Goal: Task Accomplishment & Management: Manage account settings

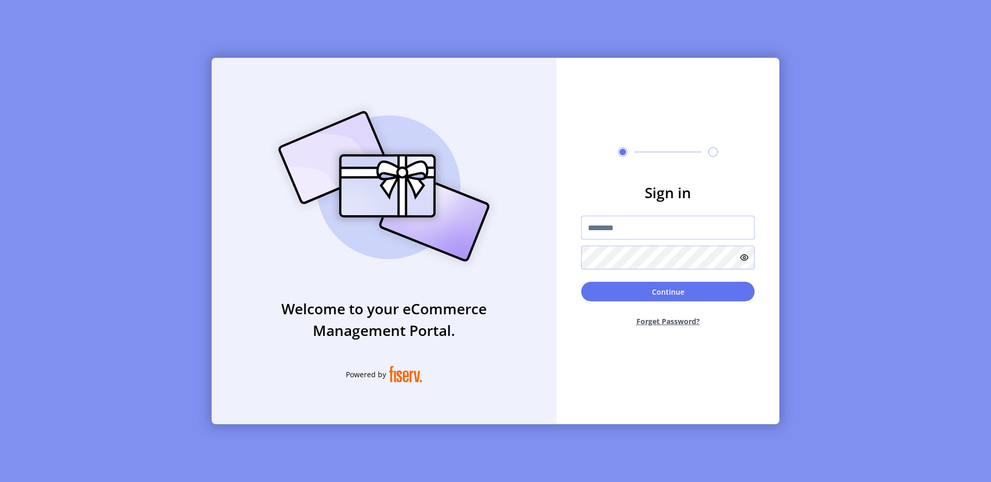
click at [630, 227] on input "text" at bounding box center [667, 228] width 173 height 24
type input "**********"
click at [630, 285] on button "Continue" at bounding box center [667, 292] width 173 height 20
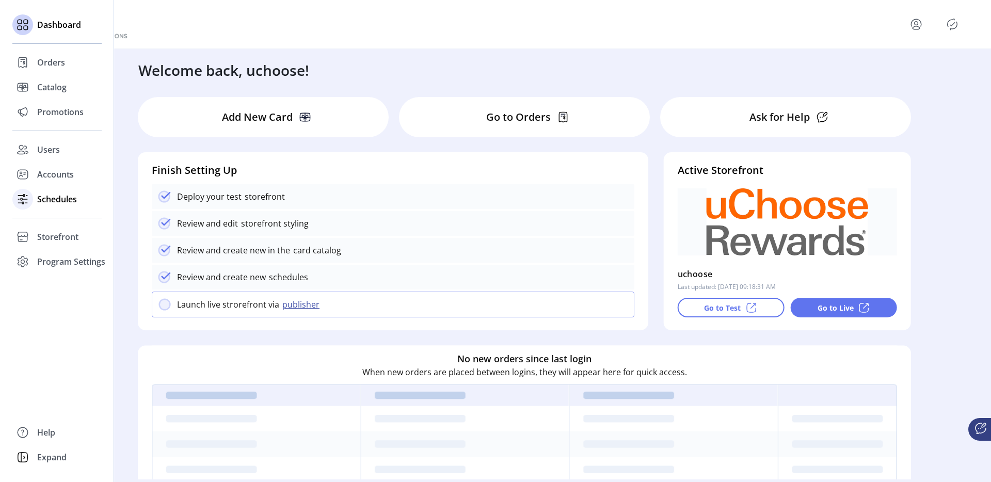
click at [61, 199] on span "Schedules" at bounding box center [57, 199] width 40 height 12
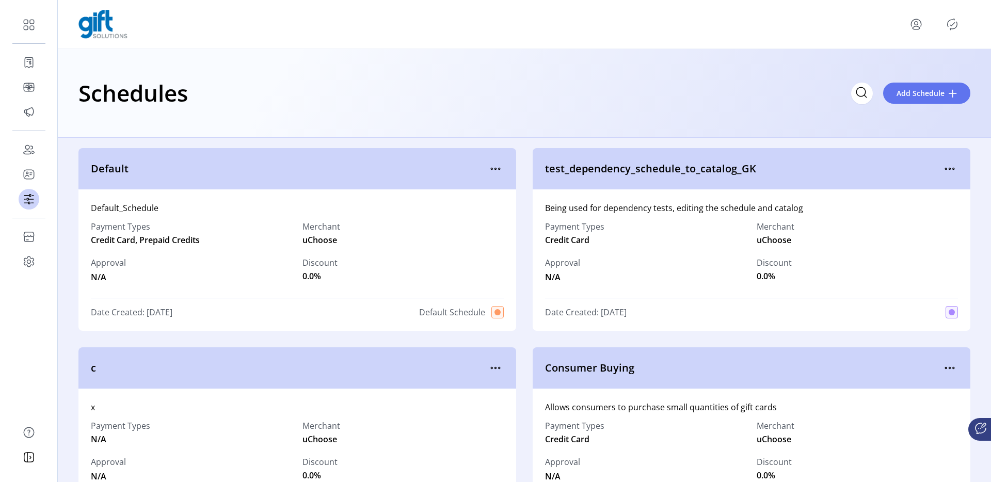
click at [509, 153] on div "Default" at bounding box center [297, 168] width 438 height 41
click at [482, 164] on span "Default" at bounding box center [289, 168] width 396 height 15
click at [497, 170] on icon "menu" at bounding box center [495, 169] width 17 height 17
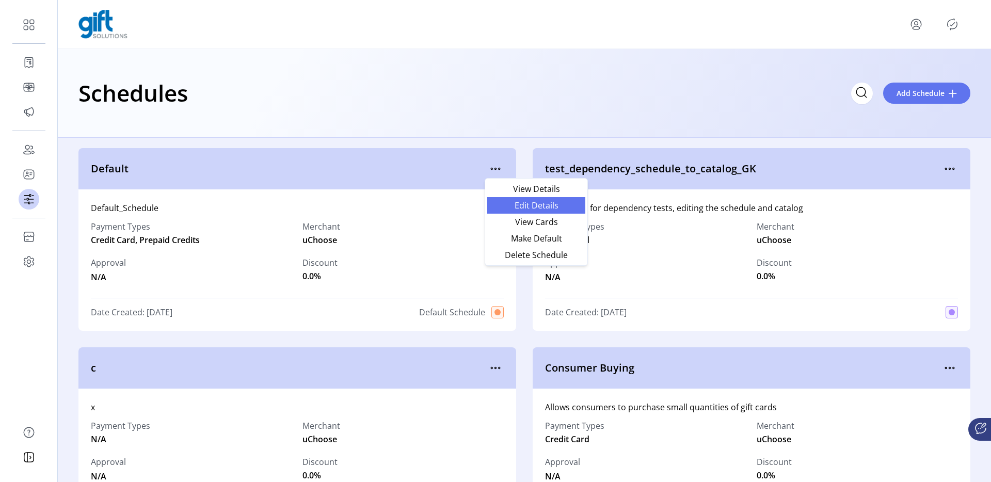
click at [500, 208] on span "Edit Details" at bounding box center [536, 205] width 86 height 8
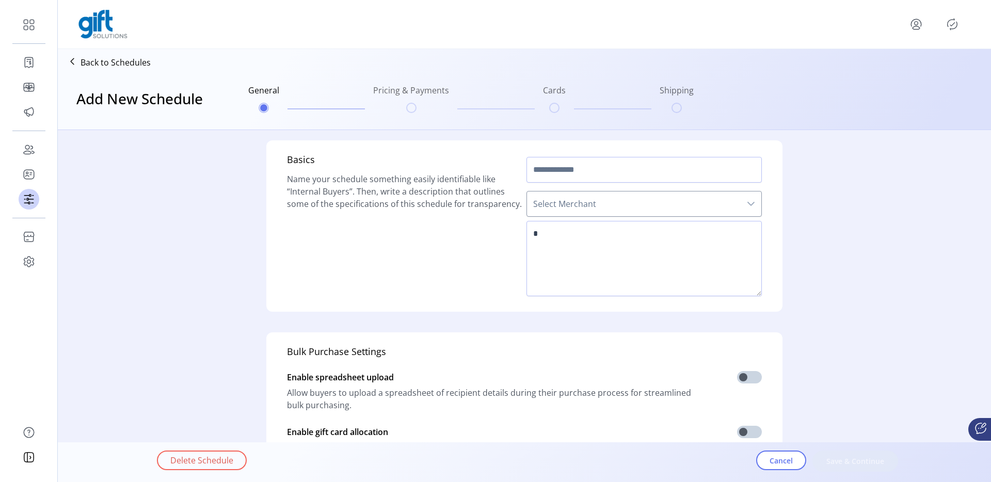
click at [962, 22] on div at bounding box center [939, 24] width 62 height 17
type input "*******"
type textarea "**********"
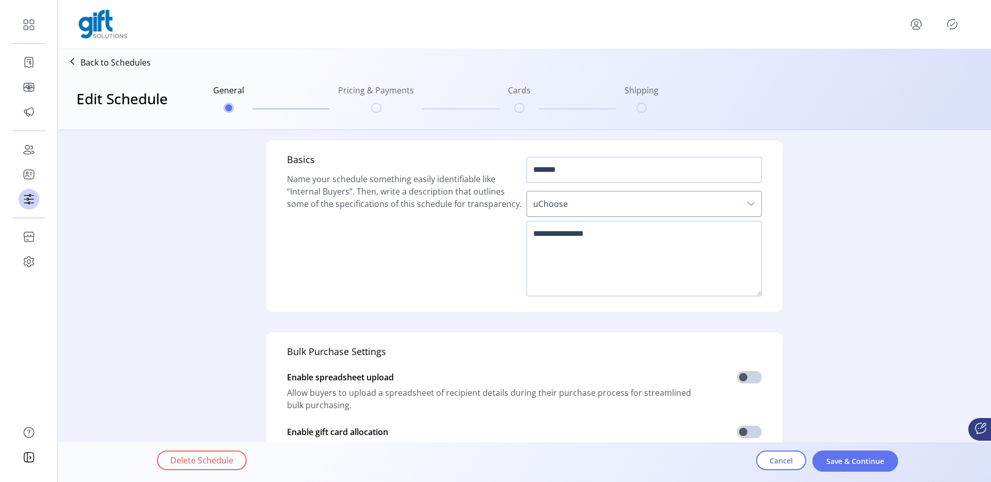
click at [959, 22] on icon "Publisher Panel" at bounding box center [952, 24] width 17 height 17
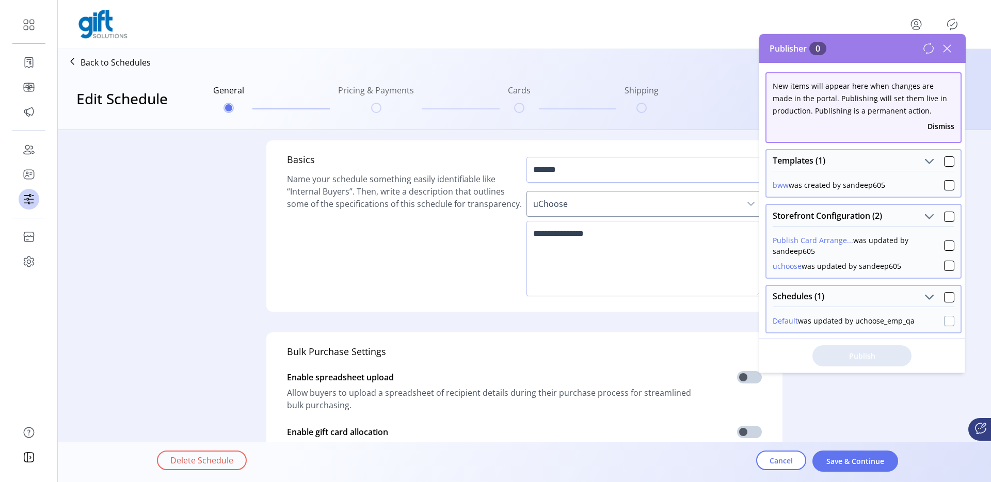
click at [944, 321] on div at bounding box center [949, 321] width 10 height 10
click at [867, 358] on span "Publish 5 Items" at bounding box center [862, 355] width 72 height 11
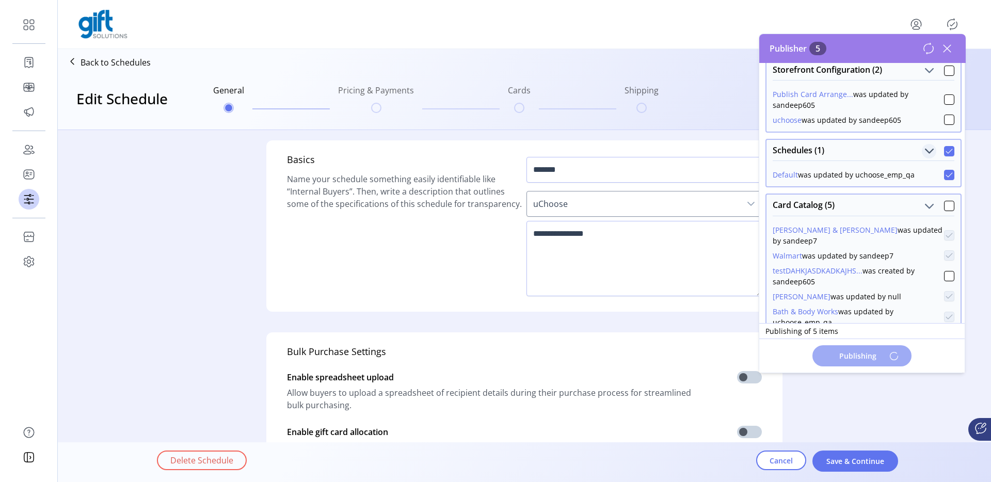
scroll to position [144, 0]
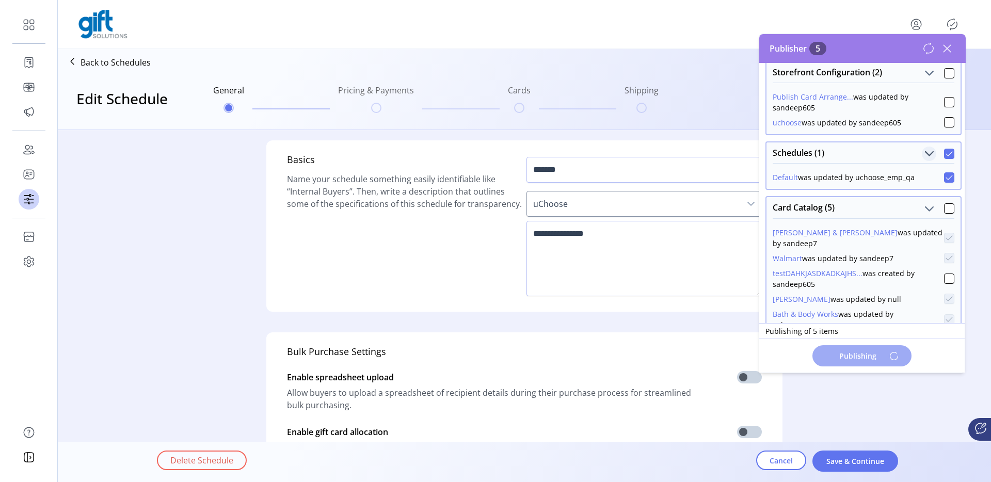
click at [925, 152] on span "Schedules (1)" at bounding box center [930, 154] width 10 height 10
click at [925, 153] on span "Schedules (1)" at bounding box center [930, 154] width 10 height 10
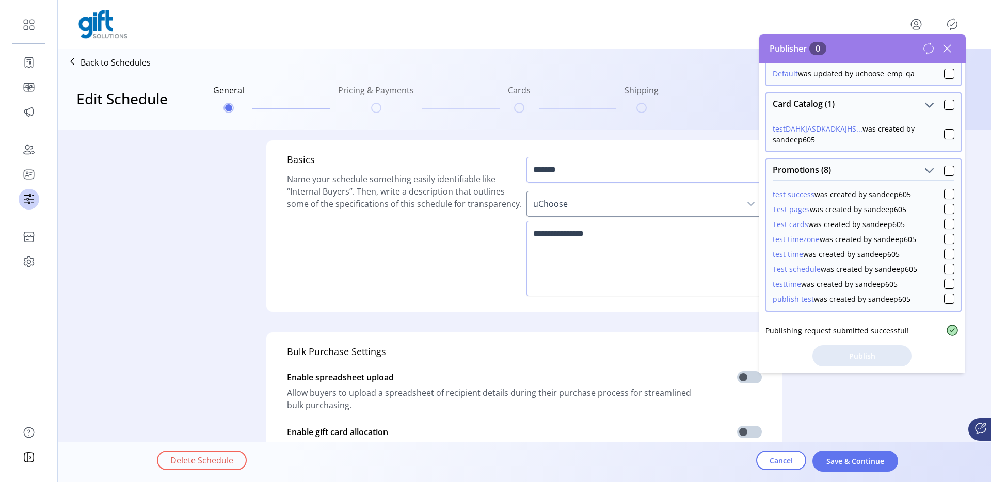
scroll to position [34, 0]
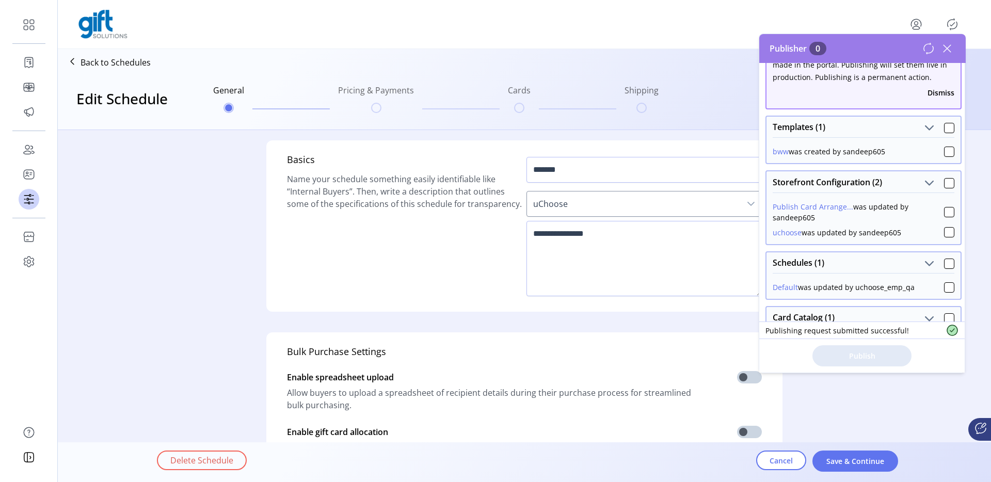
click at [828, 287] on div "Default was updated by uchoose_emp_qa" at bounding box center [844, 287] width 142 height 11
click at [579, 295] on textarea at bounding box center [644, 258] width 235 height 75
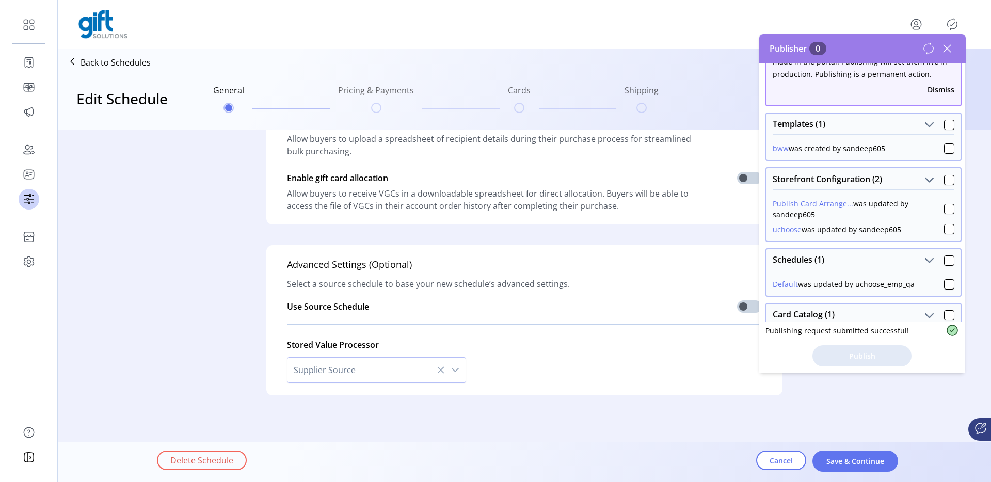
scroll to position [247, 0]
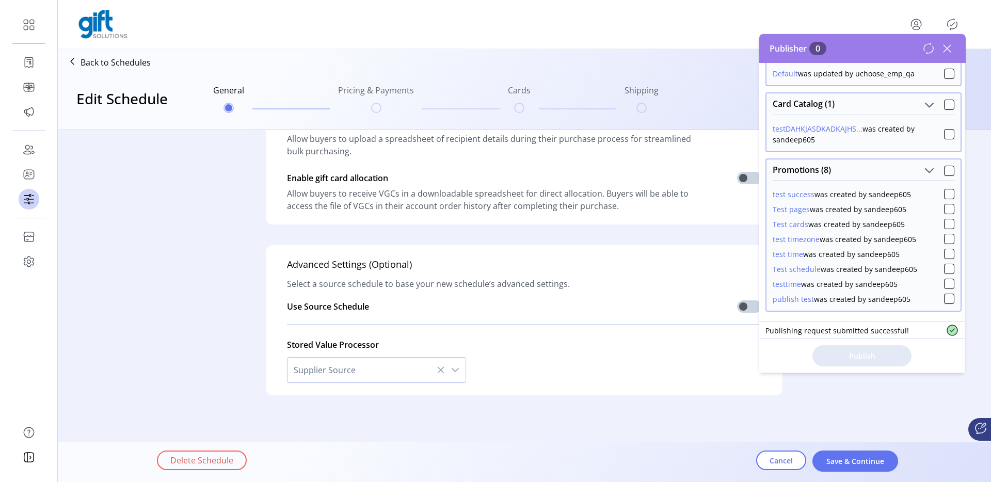
click at [571, 307] on div "Use Source Schedule" at bounding box center [524, 303] width 475 height 26
click at [947, 46] on icon at bounding box center [947, 48] width 17 height 17
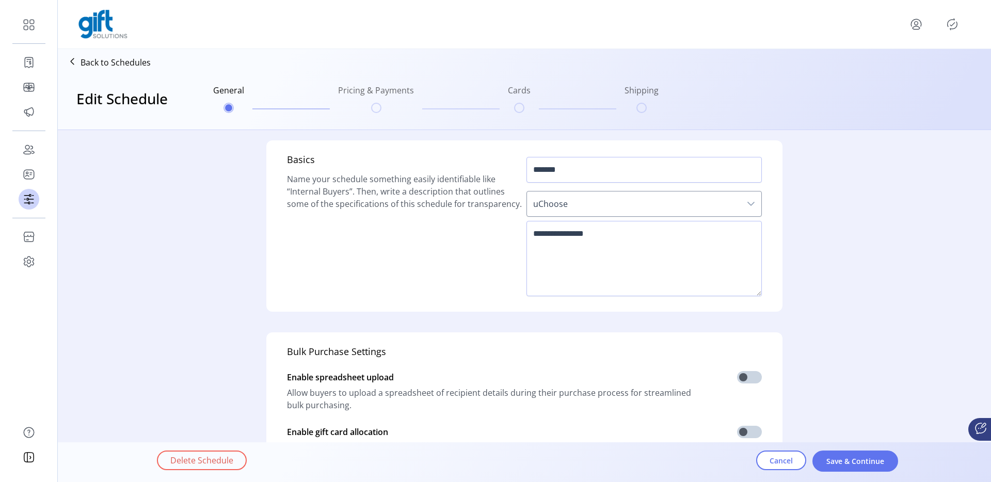
scroll to position [254, 0]
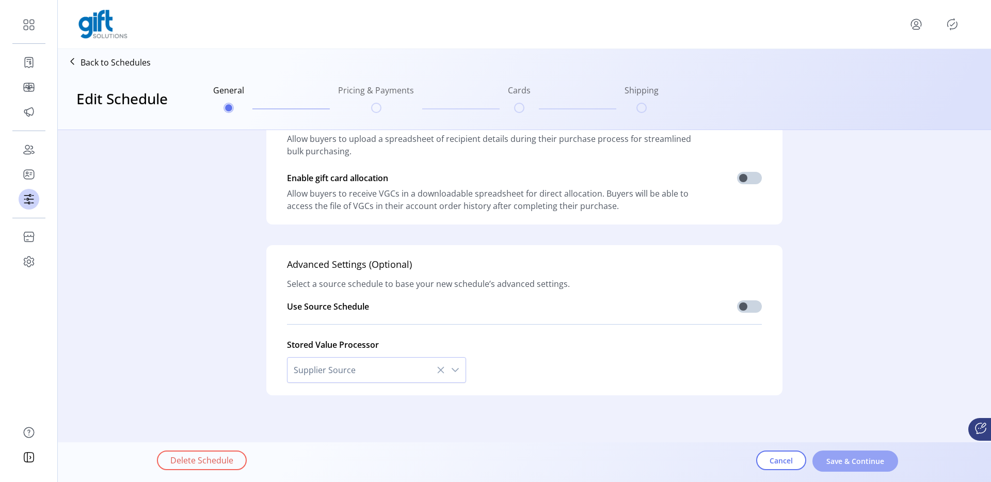
click at [859, 471] on button "Save & Continue" at bounding box center [855, 461] width 86 height 21
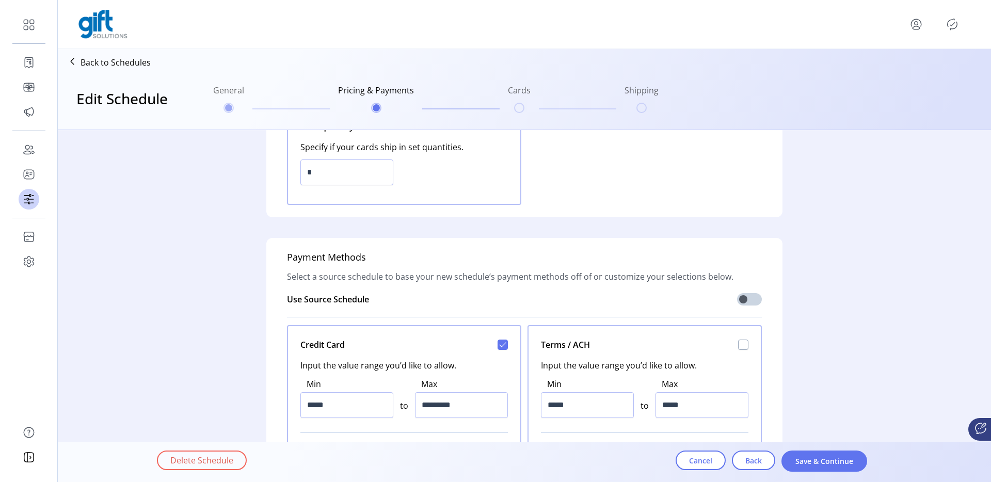
scroll to position [173, 0]
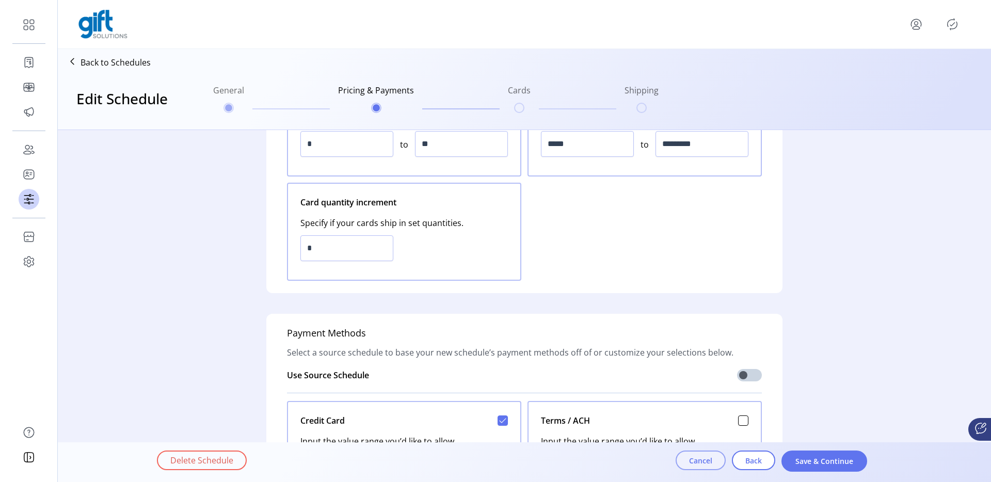
click at [709, 465] on span "Cancel" at bounding box center [700, 460] width 23 height 11
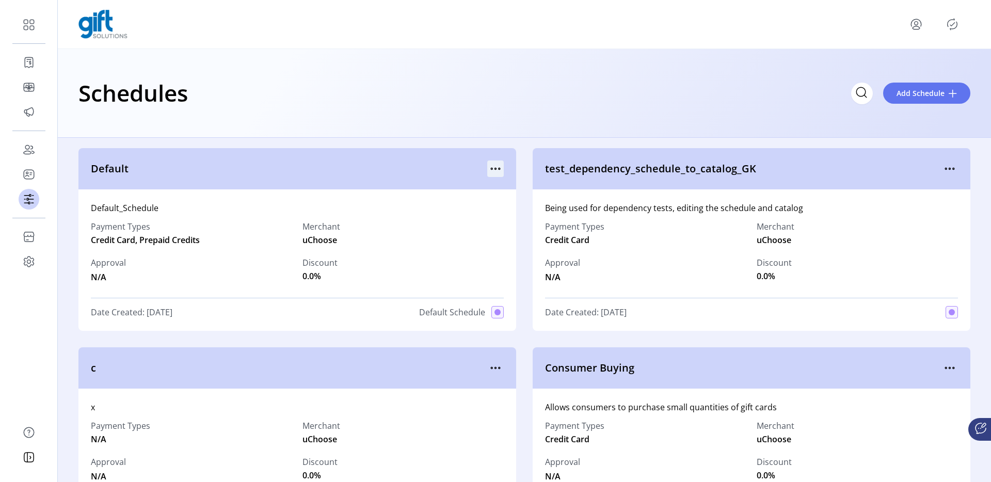
click at [500, 169] on icon "menu" at bounding box center [495, 169] width 17 height 17
click at [757, 138] on div "Default Default_Schedule Payment Types Credit Card, Prepaid Credits Merchant uC…" at bounding box center [524, 439] width 933 height 602
click at [946, 23] on icon "Publisher Panel" at bounding box center [952, 24] width 17 height 17
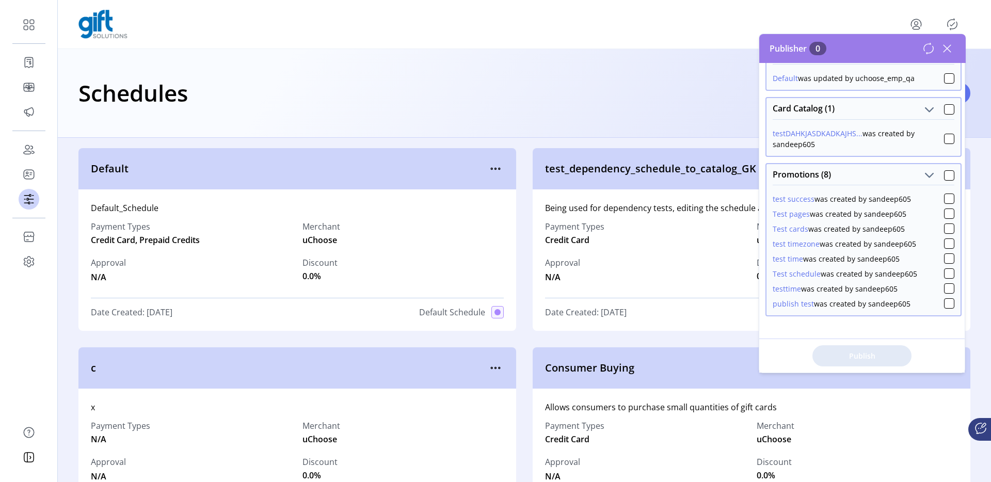
scroll to position [247, 0]
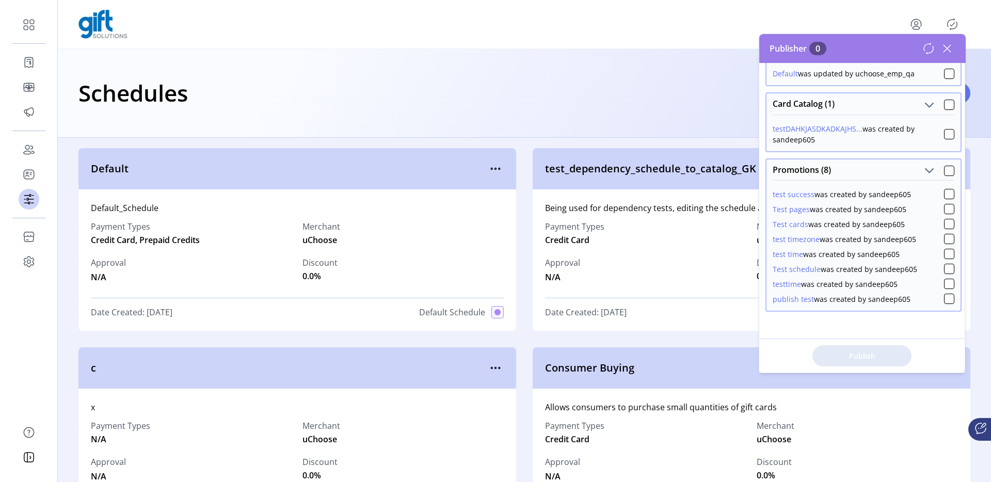
click at [672, 108] on div "Schedules Add Schedule" at bounding box center [524, 93] width 892 height 36
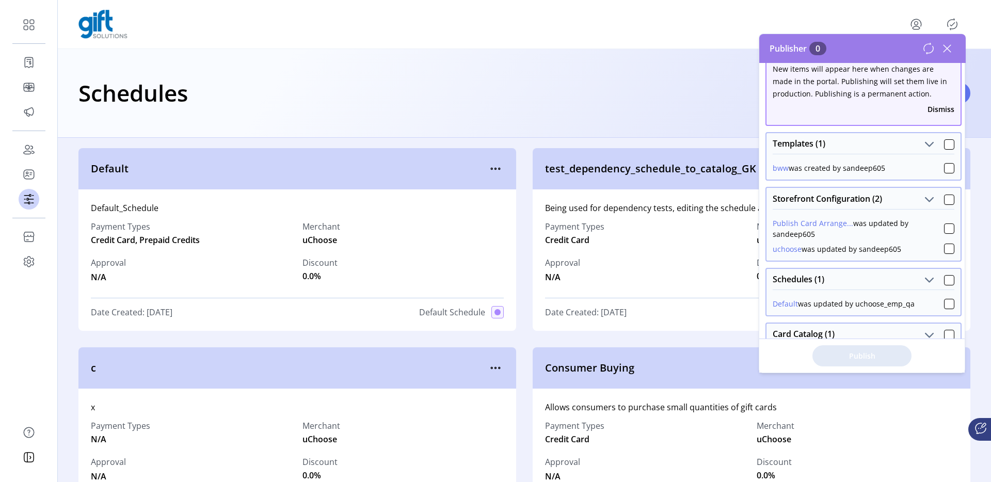
scroll to position [18, 0]
click at [948, 280] on div at bounding box center [949, 279] width 10 height 10
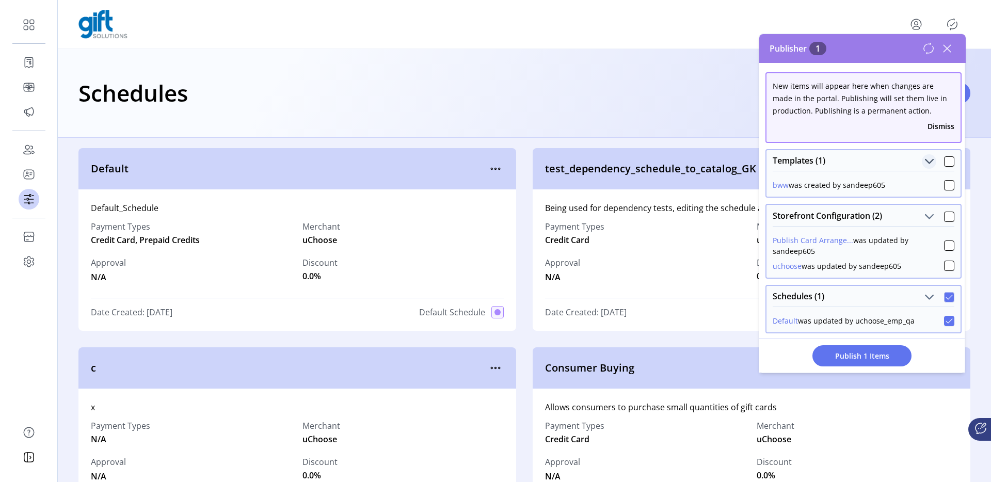
click at [925, 164] on span "Templates (1)" at bounding box center [930, 161] width 10 height 10
click at [925, 163] on span "Templates (1)" at bounding box center [930, 161] width 10 height 10
click at [944, 162] on div at bounding box center [949, 161] width 10 height 10
click at [945, 214] on div at bounding box center [949, 217] width 10 height 10
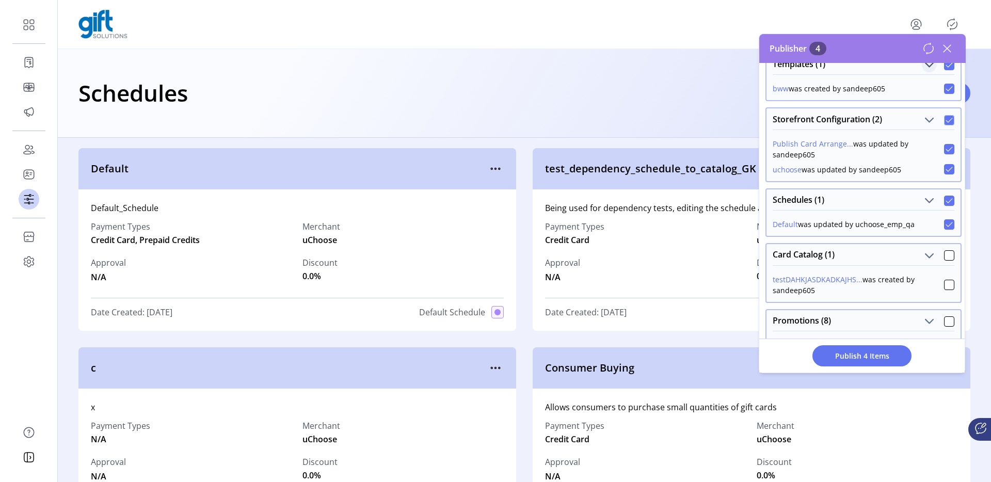
scroll to position [211, 0]
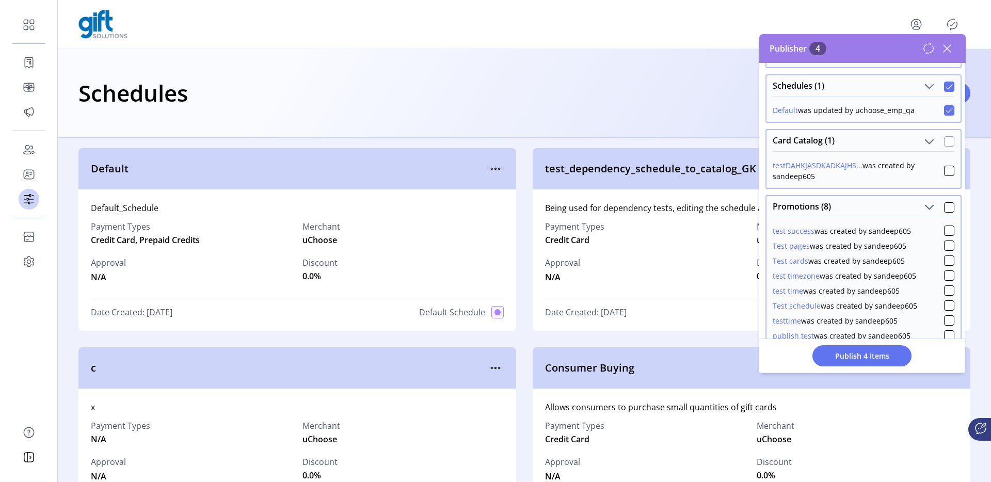
click at [947, 145] on div at bounding box center [949, 141] width 10 height 10
click at [947, 208] on div at bounding box center [949, 207] width 10 height 10
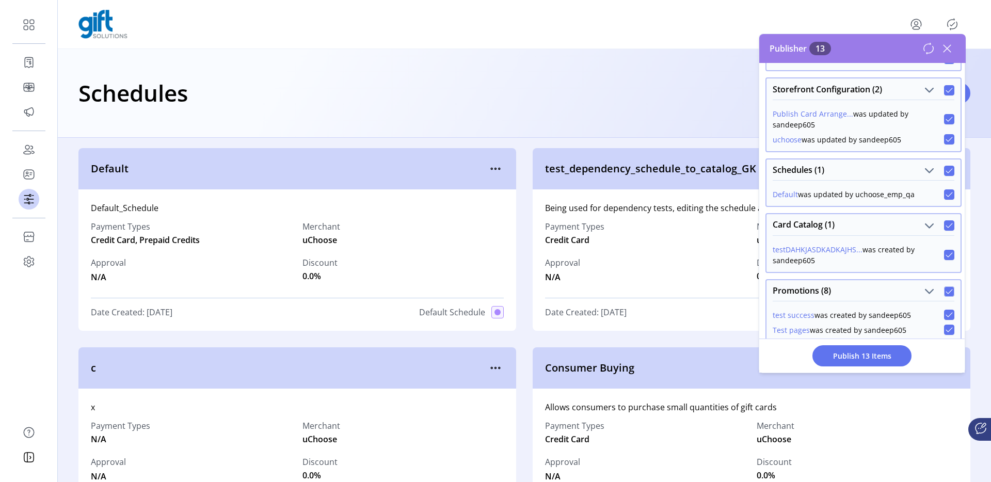
scroll to position [0, 0]
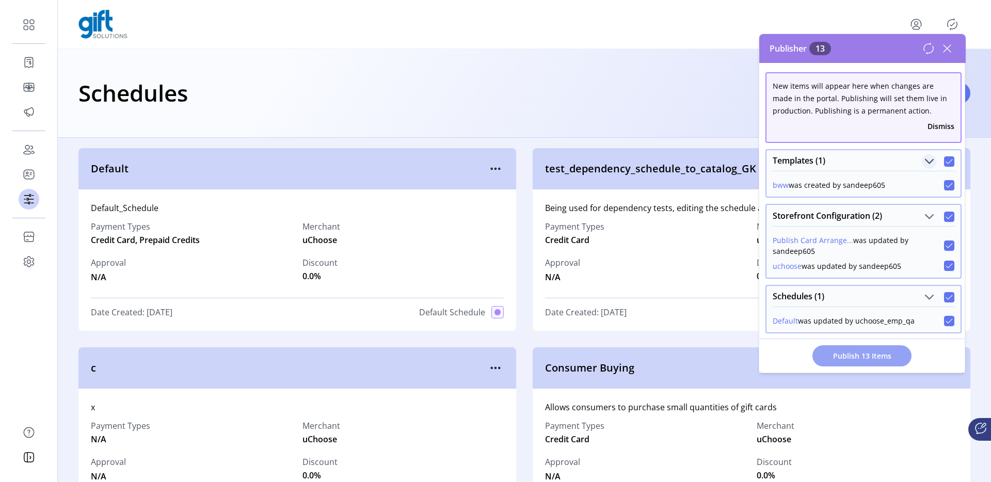
click at [879, 358] on span "Publish 13 Items" at bounding box center [862, 355] width 72 height 11
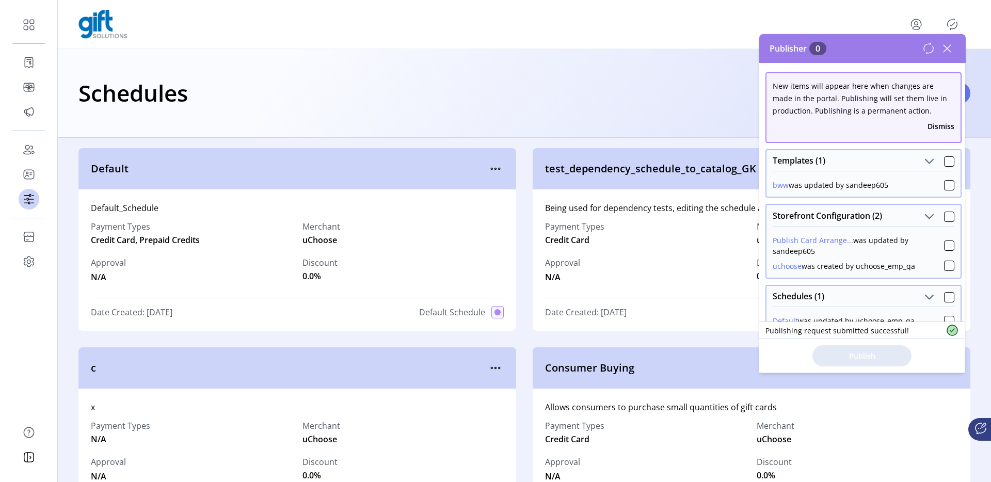
scroll to position [92, 0]
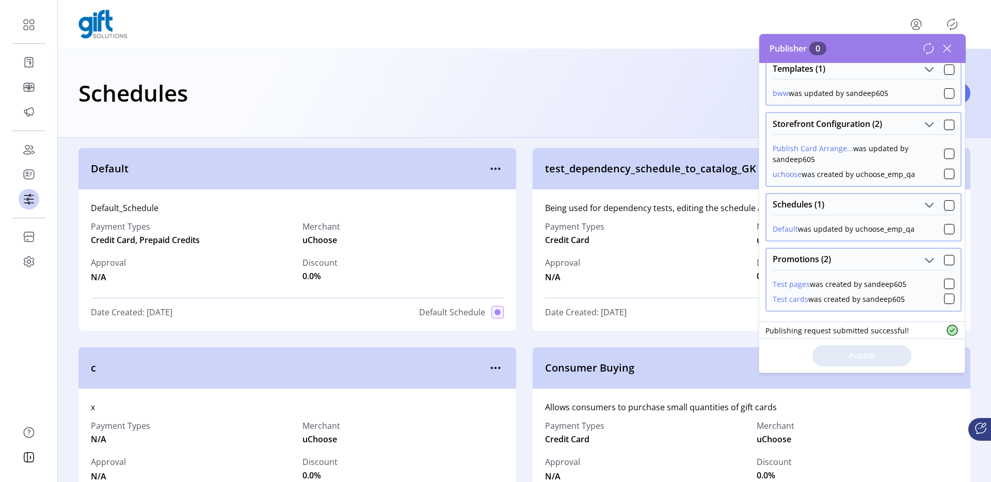
click at [951, 47] on icon at bounding box center [947, 48] width 17 height 17
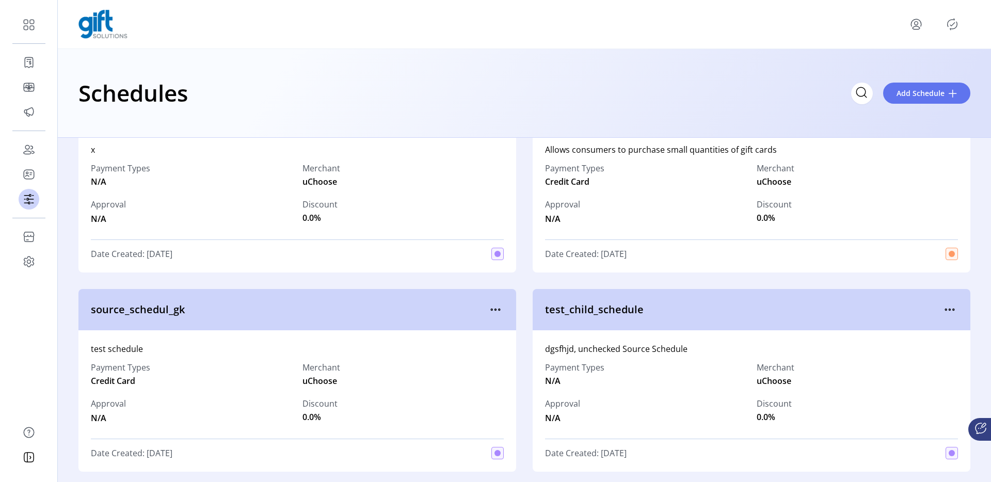
scroll to position [0, 0]
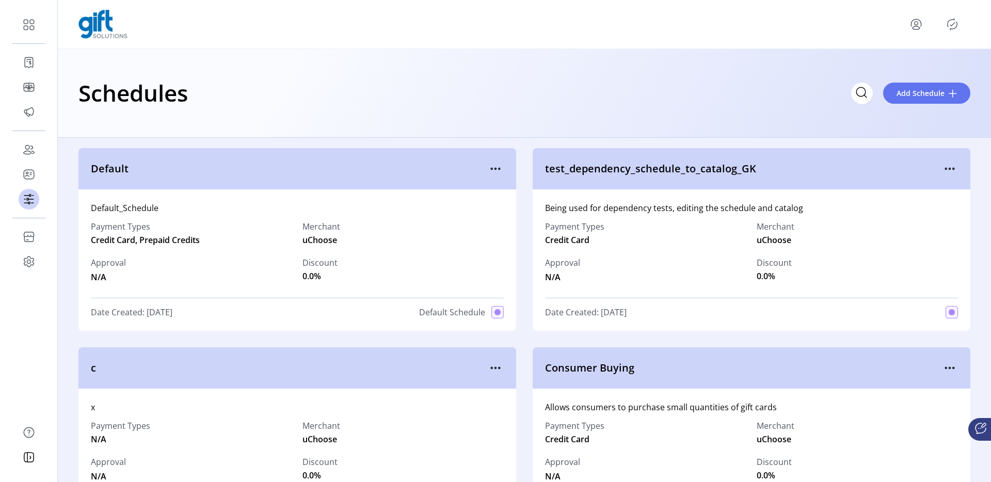
click at [954, 21] on icon "Publisher Panel" at bounding box center [952, 24] width 17 height 17
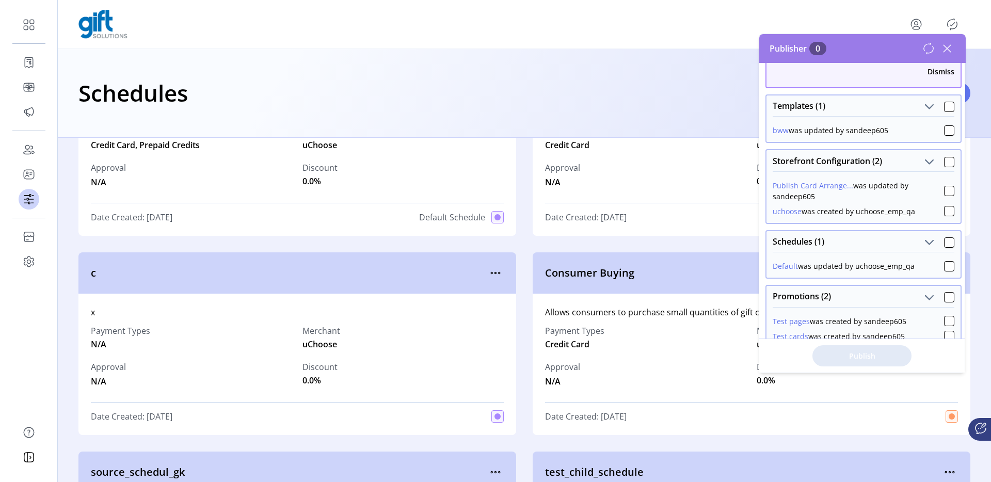
scroll to position [92, 0]
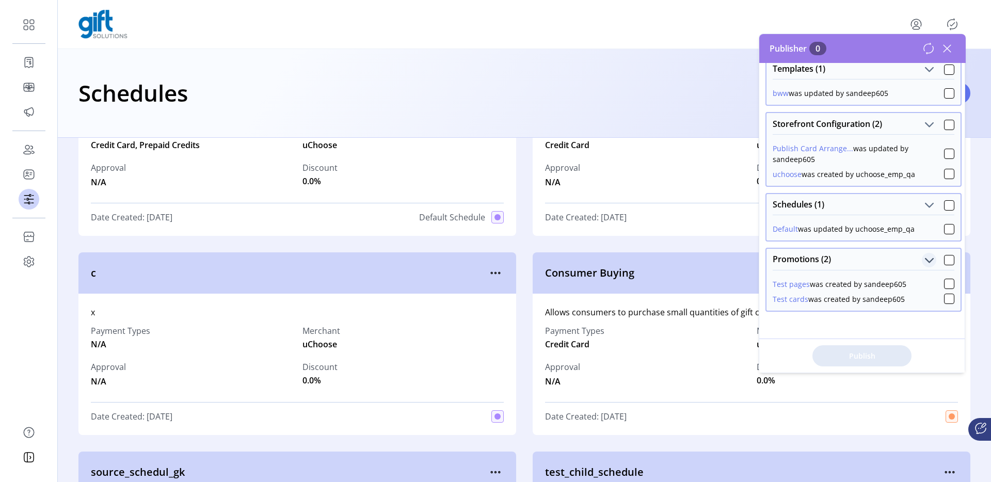
click at [925, 260] on span "Promotions (2)" at bounding box center [930, 261] width 10 height 10
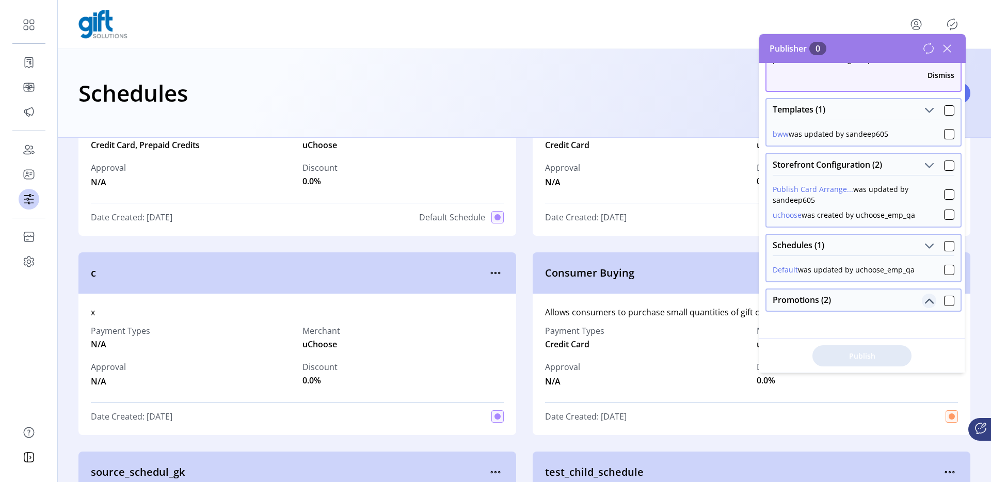
scroll to position [51, 0]
click at [925, 245] on span "Schedules (1)" at bounding box center [930, 246] width 10 height 10
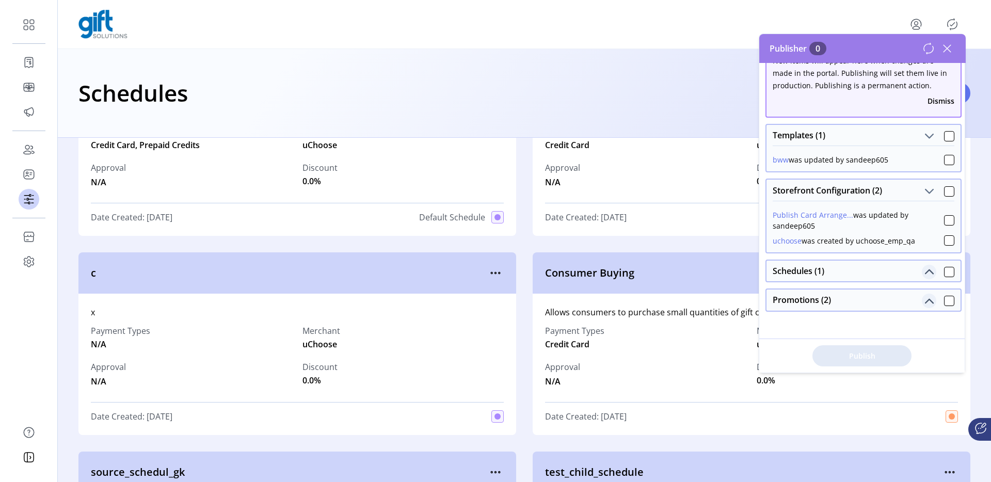
scroll to position [25, 0]
click at [922, 272] on button "Schedules (1)" at bounding box center [929, 272] width 14 height 14
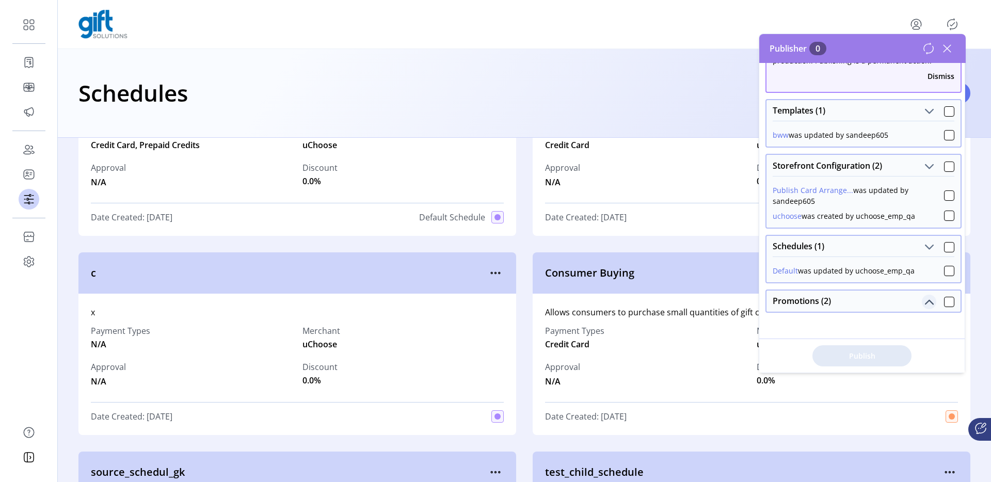
scroll to position [51, 0]
click at [944, 268] on div at bounding box center [949, 270] width 10 height 10
click at [872, 353] on span "Publish 1 Items" at bounding box center [862, 355] width 72 height 11
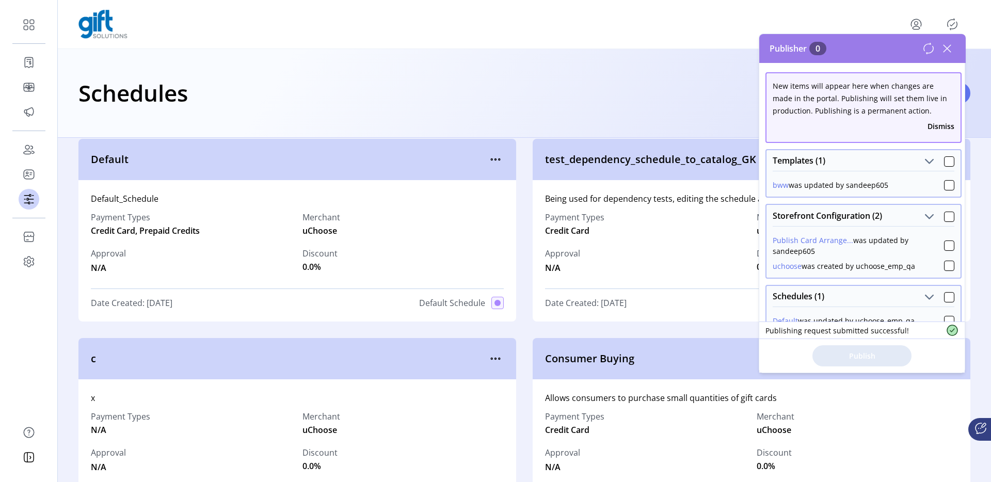
scroll to position [0, 0]
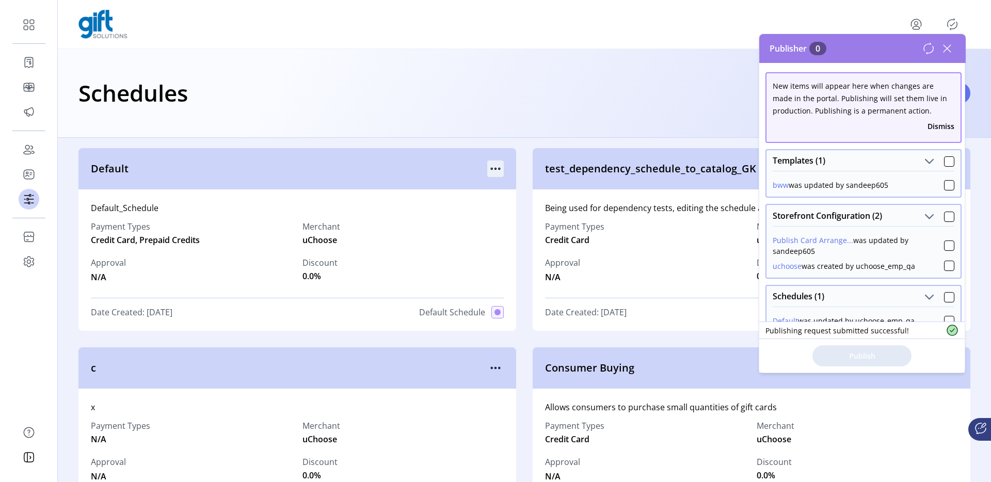
click at [487, 172] on icon "menu" at bounding box center [495, 169] width 17 height 17
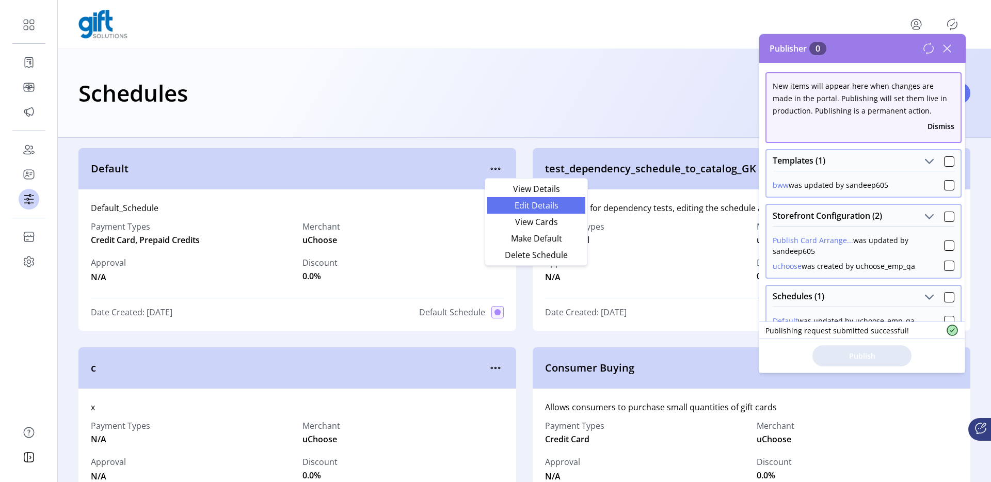
click at [508, 200] on link "Edit Details" at bounding box center [536, 205] width 98 height 17
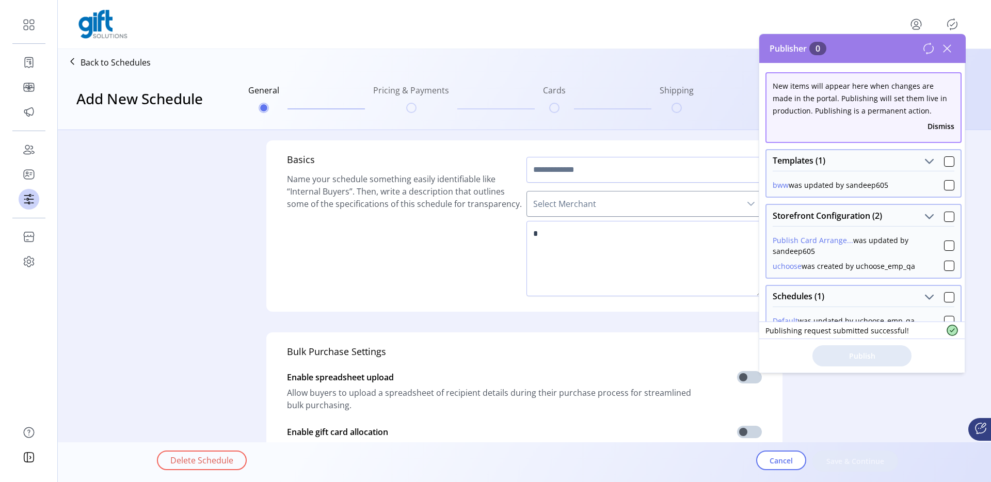
type input "*******"
type textarea "**********"
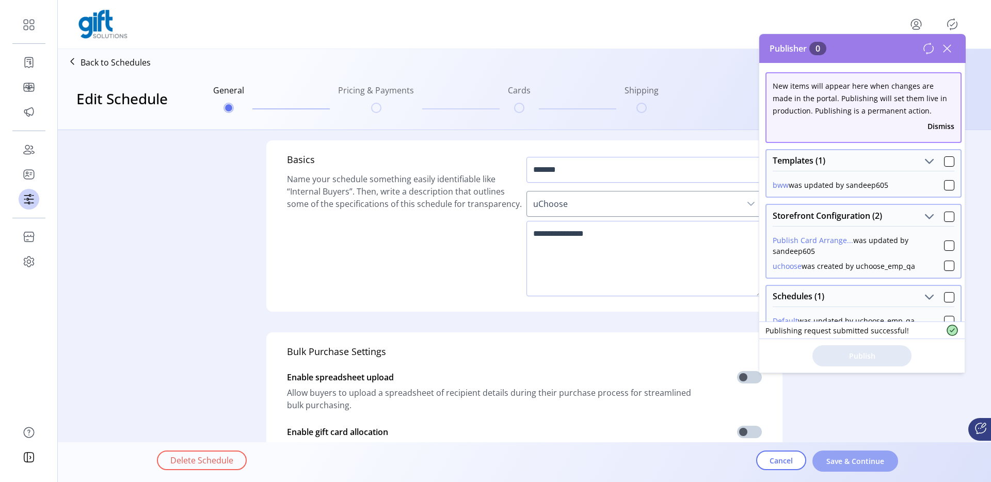
click at [878, 456] on span "Save & Continue" at bounding box center [855, 461] width 59 height 11
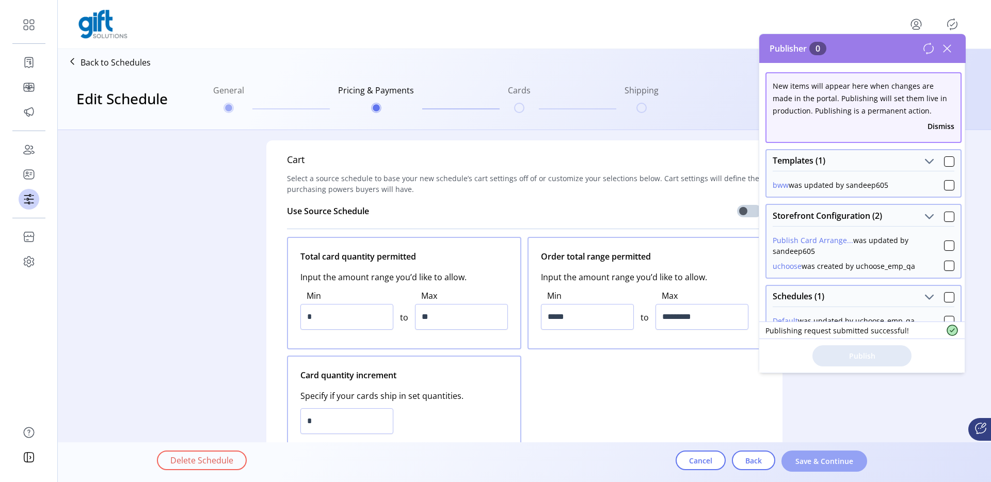
click at [834, 468] on button "Save & Continue" at bounding box center [825, 461] width 86 height 21
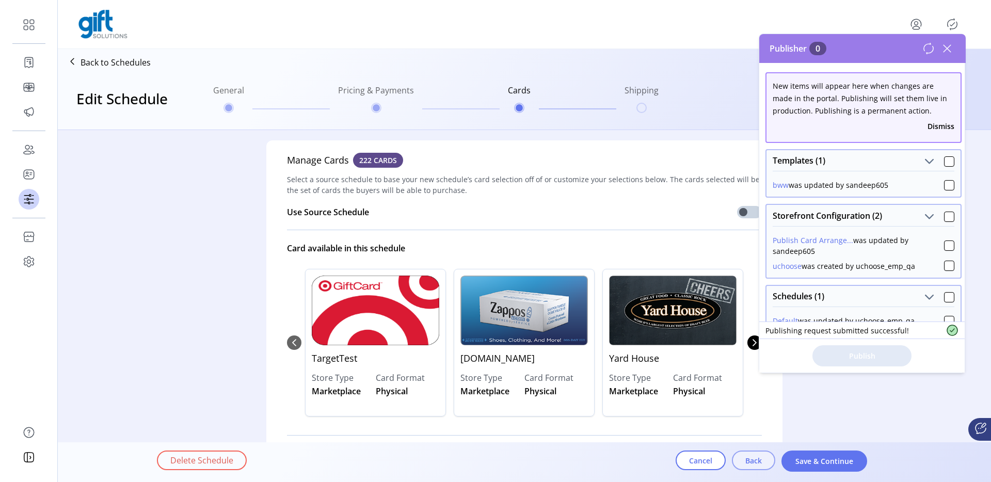
click at [754, 457] on span "Back" at bounding box center [753, 460] width 17 height 11
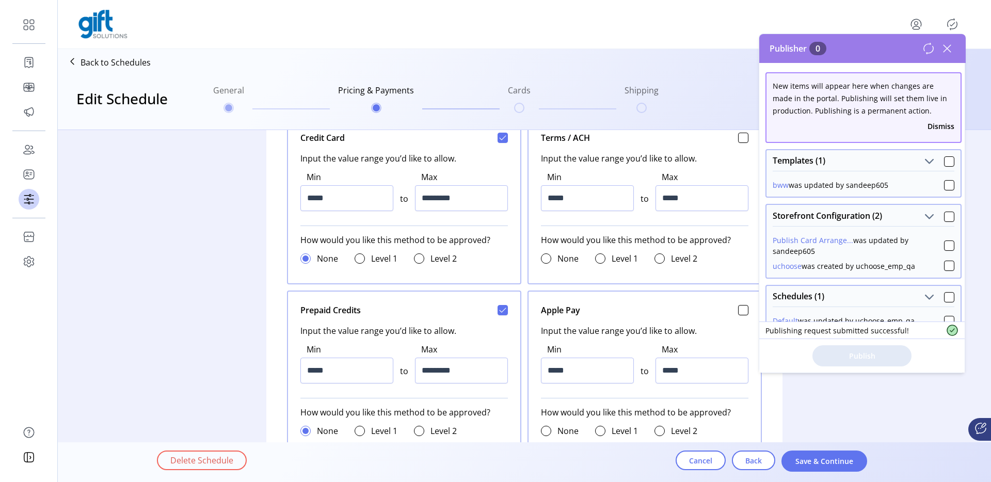
scroll to position [551, 0]
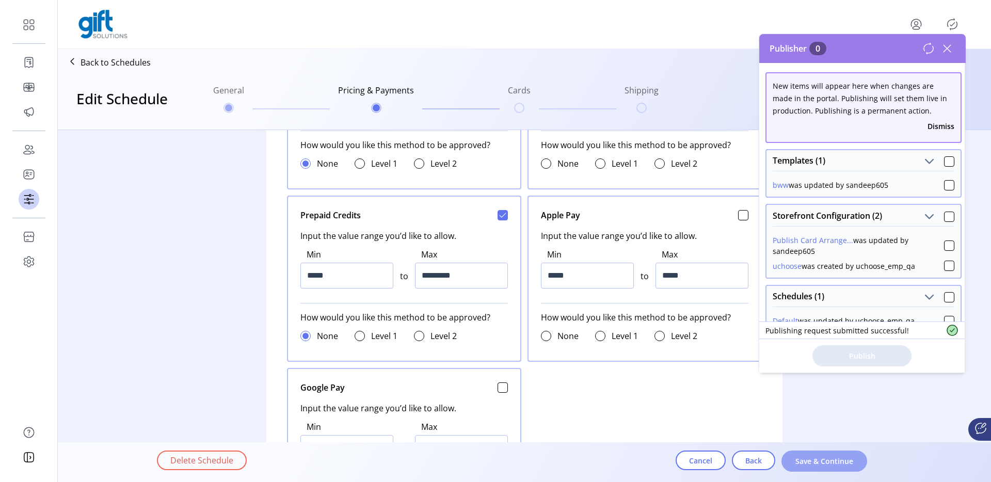
click at [827, 470] on button "Save & Continue" at bounding box center [825, 461] width 86 height 21
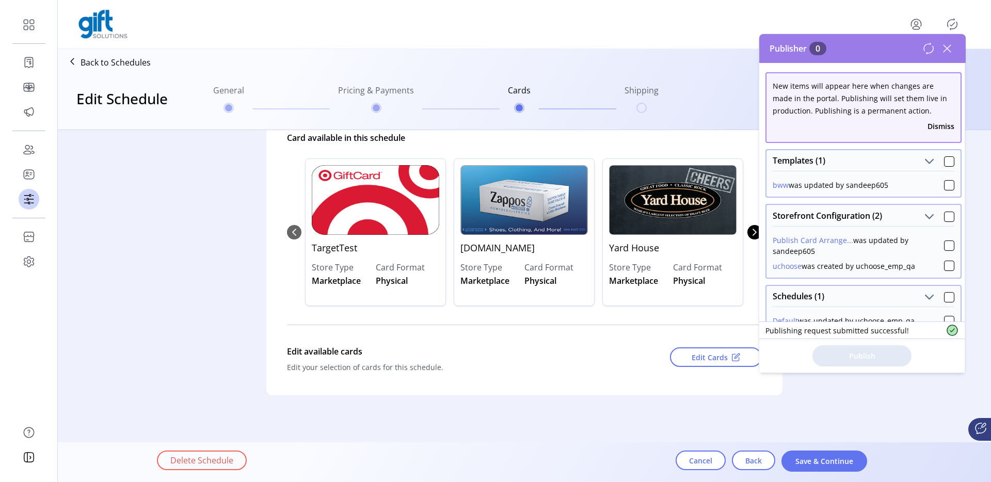
scroll to position [110, 0]
click at [857, 452] on button "Save & Continue" at bounding box center [825, 461] width 86 height 21
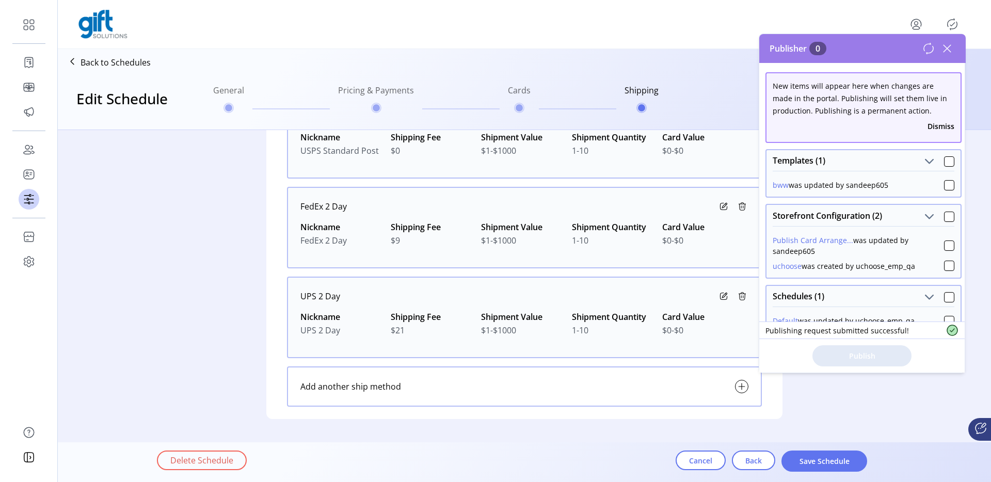
scroll to position [173, 0]
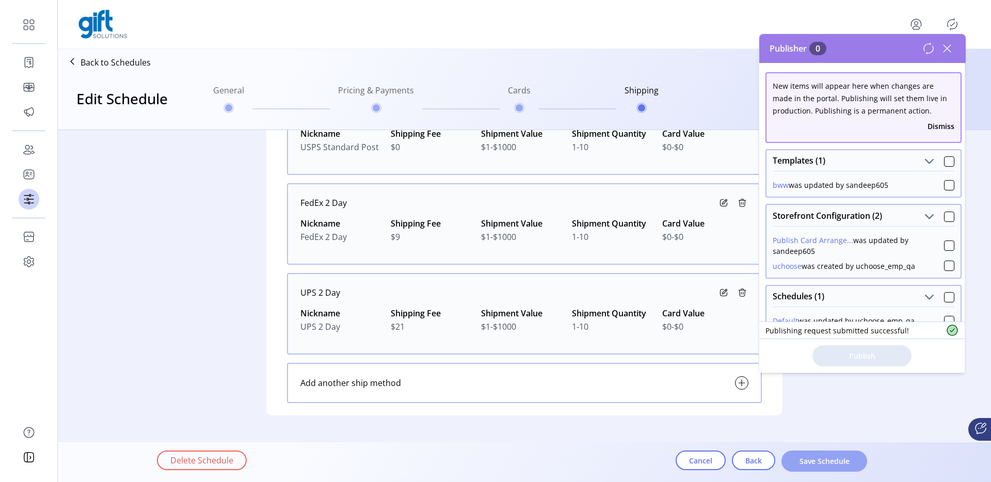
click at [828, 454] on button "Save Schedule" at bounding box center [825, 461] width 86 height 21
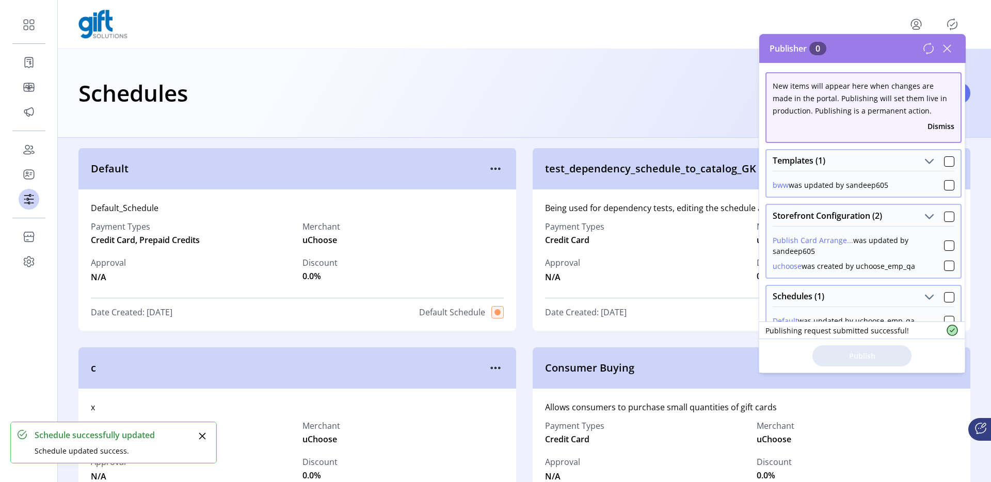
click at [931, 50] on icon at bounding box center [928, 48] width 12 height 12
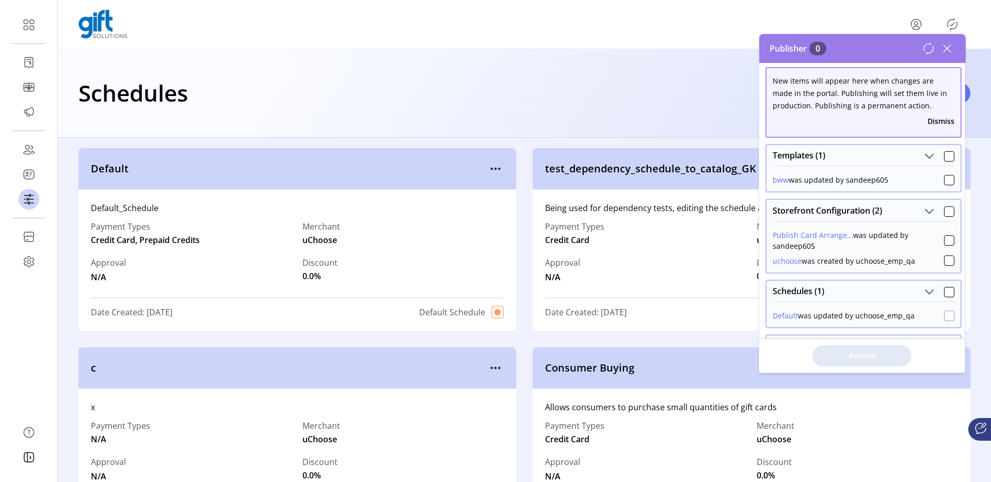
scroll to position [12, 0]
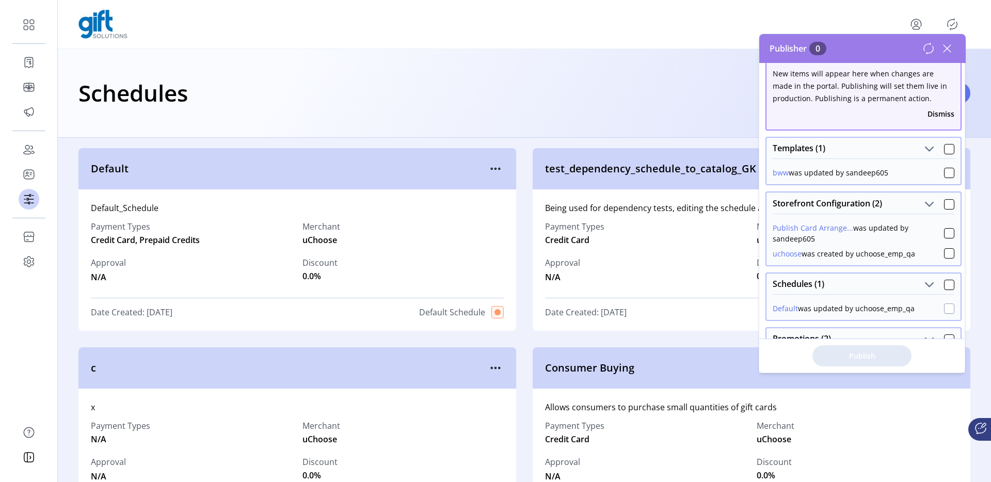
click at [945, 308] on div at bounding box center [949, 309] width 10 height 10
click at [860, 355] on span "Publish 1 Items" at bounding box center [862, 355] width 72 height 11
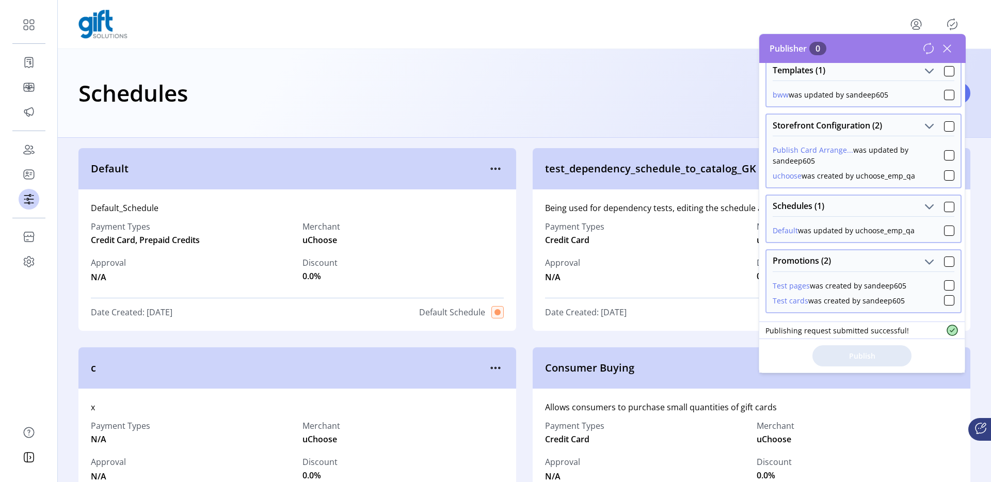
scroll to position [92, 0]
click at [664, 158] on div "test_dependency_schedule_to_catalog_GK" at bounding box center [752, 168] width 438 height 41
click at [653, 114] on div "Schedules Add Schedule" at bounding box center [524, 93] width 933 height 89
click at [948, 52] on icon at bounding box center [947, 48] width 17 height 17
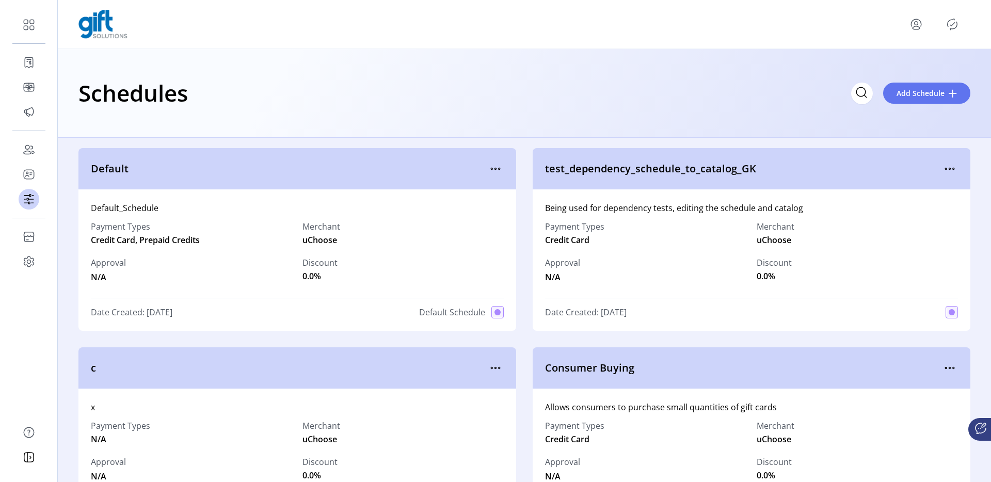
click at [953, 28] on icon "Publisher Panel" at bounding box center [952, 24] width 17 height 17
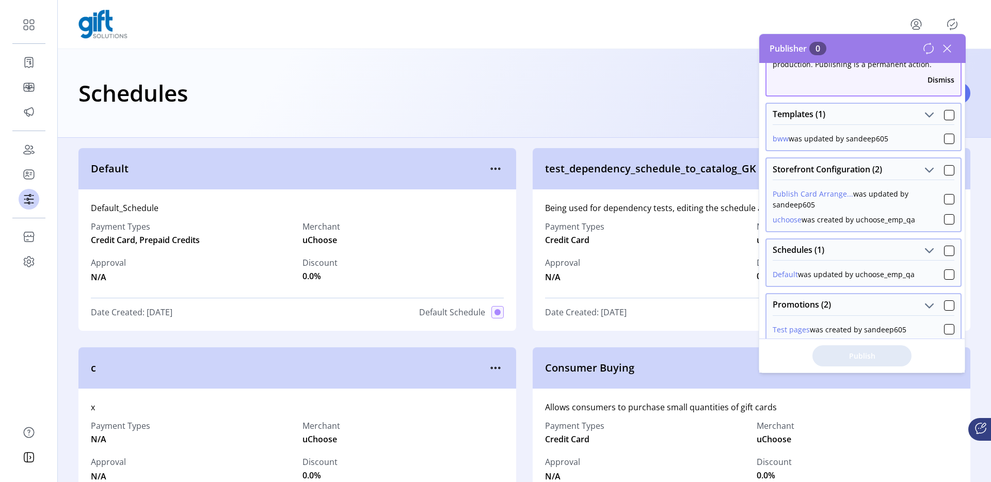
scroll to position [92, 0]
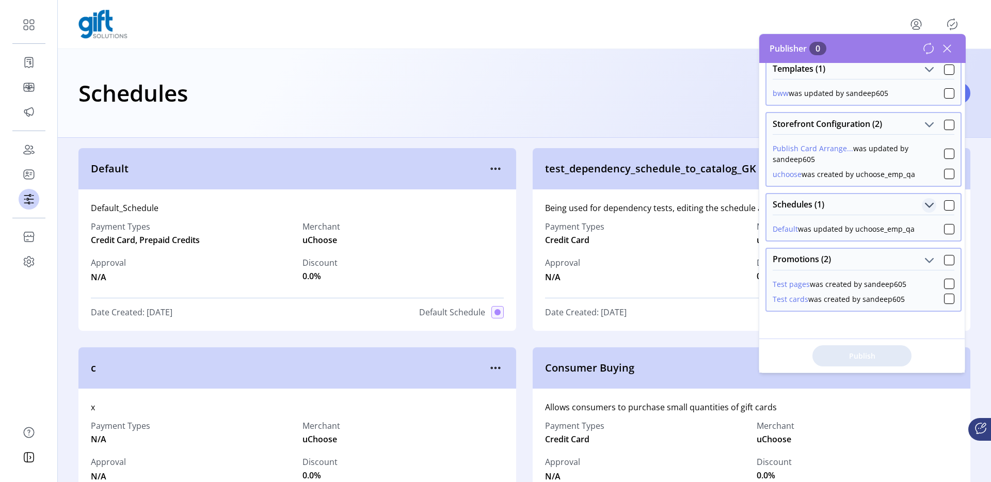
click at [925, 205] on span "Schedules (1)" at bounding box center [930, 205] width 10 height 10
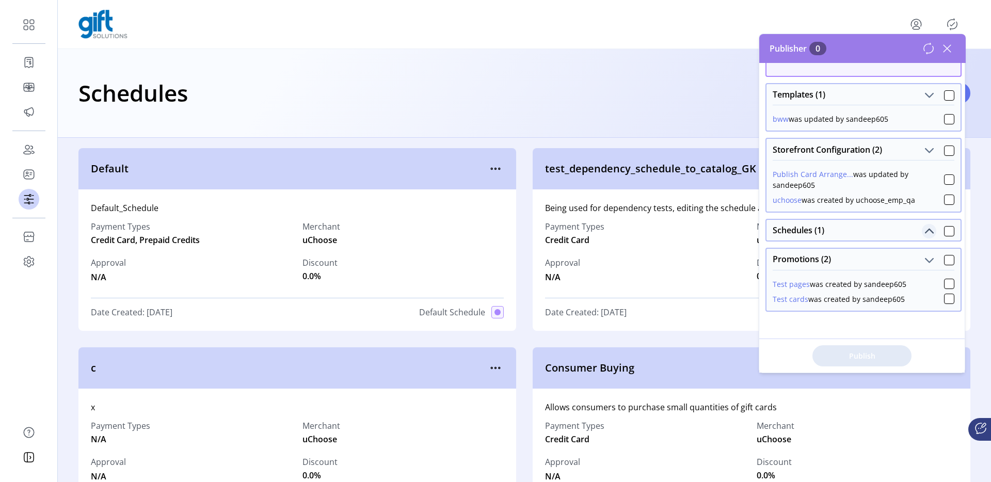
scroll to position [66, 0]
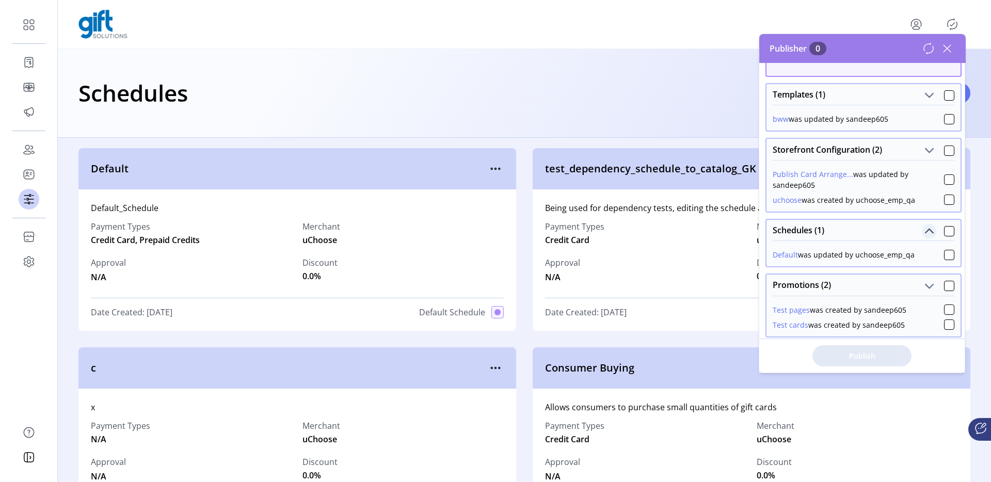
click at [920, 205] on div "Publish Card Arrange... was updated by sandeep605 uchoose was created by uchoos…" at bounding box center [864, 186] width 194 height 52
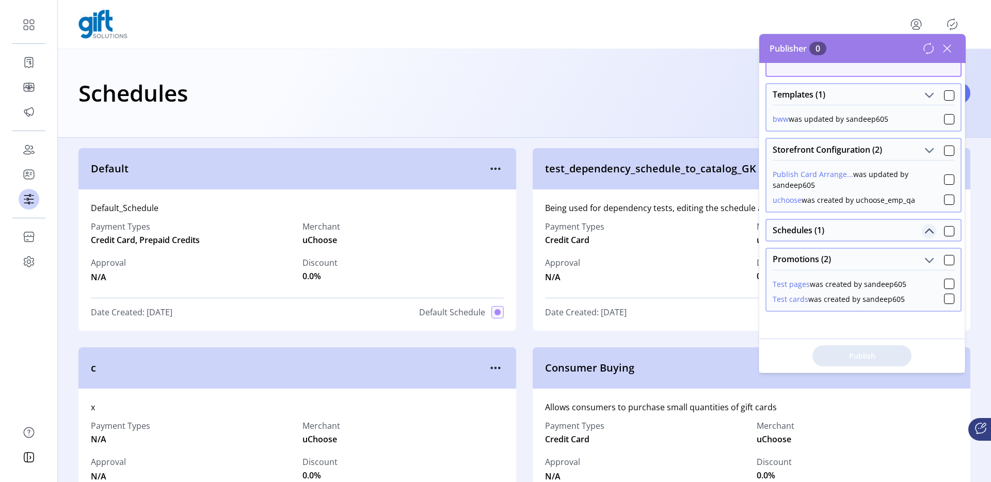
click at [925, 229] on span "Schedules (1)" at bounding box center [930, 231] width 10 height 10
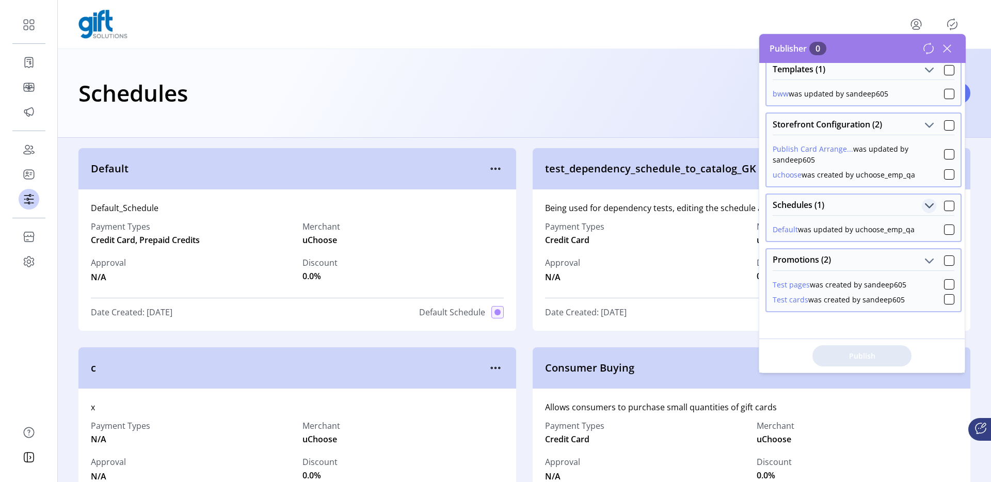
scroll to position [92, 0]
click at [907, 230] on div "Default was updated by uchoose_emp_qa" at bounding box center [844, 229] width 142 height 11
click at [948, 50] on icon at bounding box center [947, 48] width 7 height 7
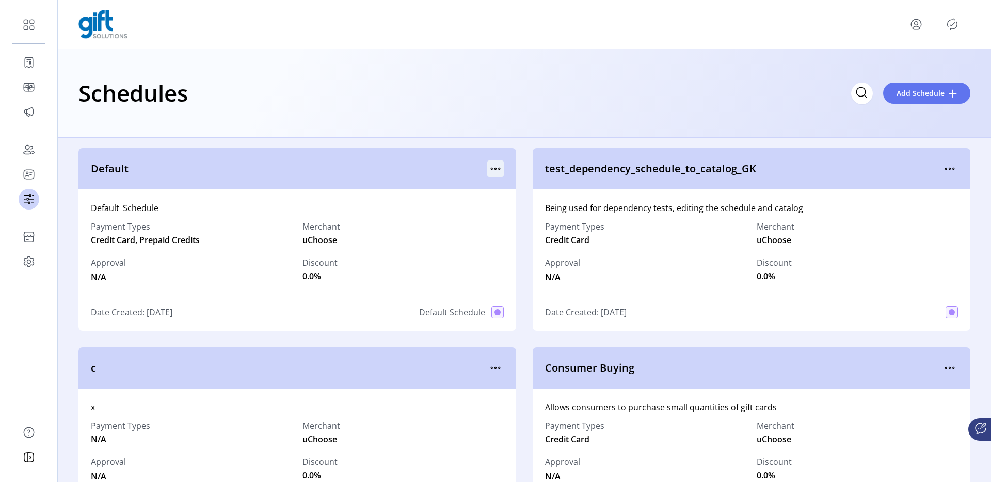
scroll to position [258, 0]
